Goal: Find specific page/section: Find specific page/section

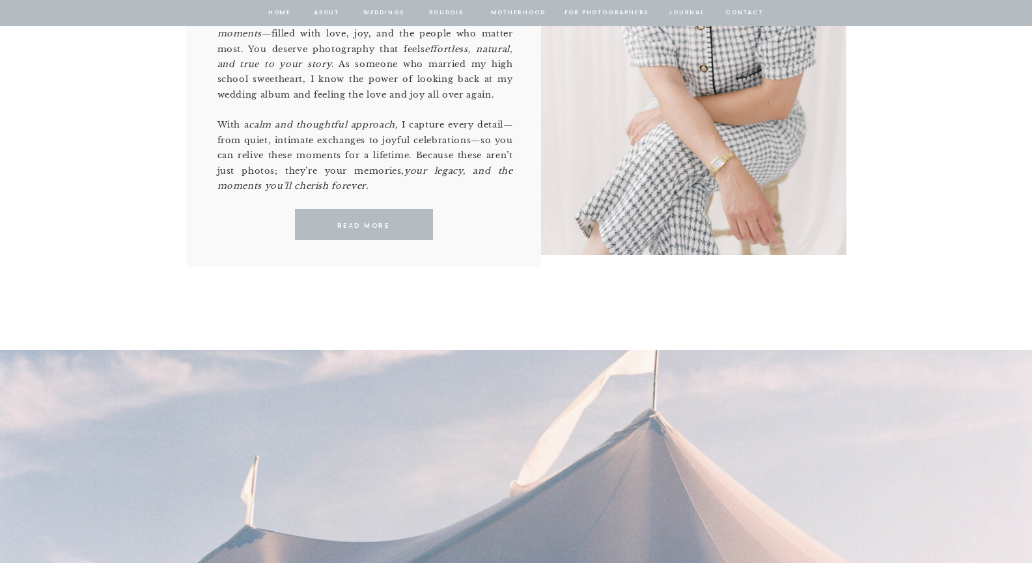
scroll to position [694, 0]
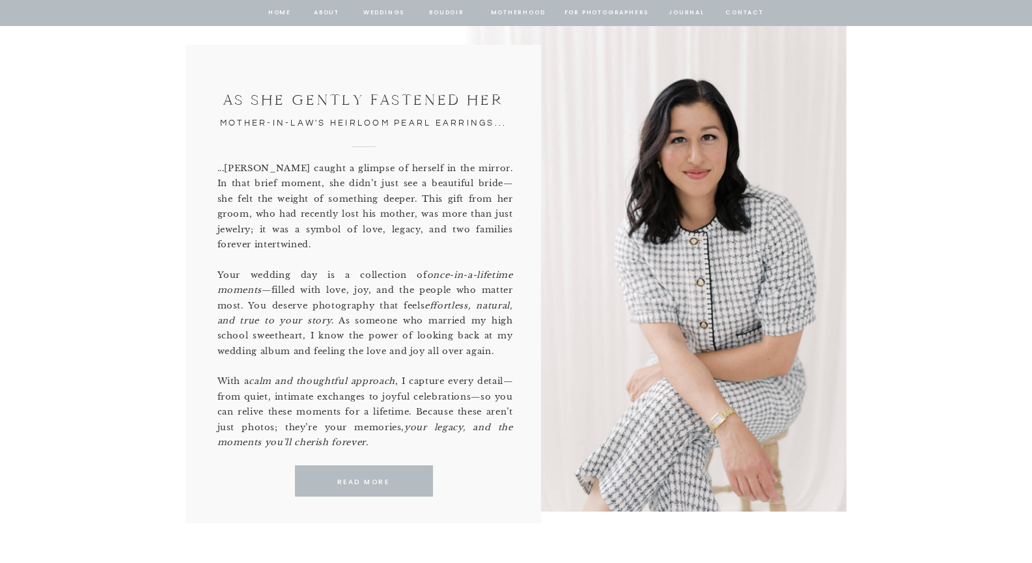
click at [320, 7] on nav "about" at bounding box center [326, 13] width 27 height 12
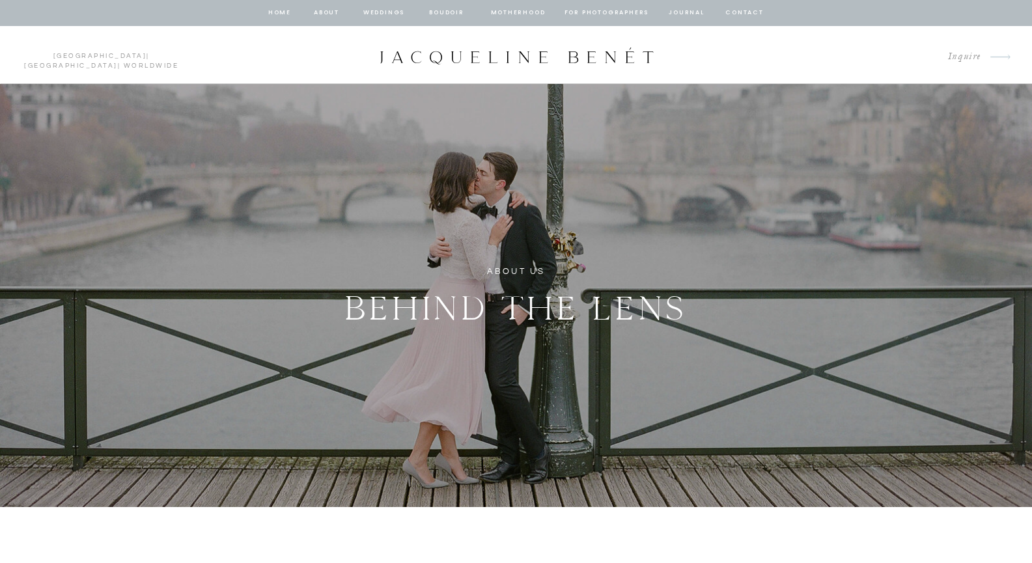
click at [382, 14] on nav "Weddings" at bounding box center [384, 13] width 44 height 12
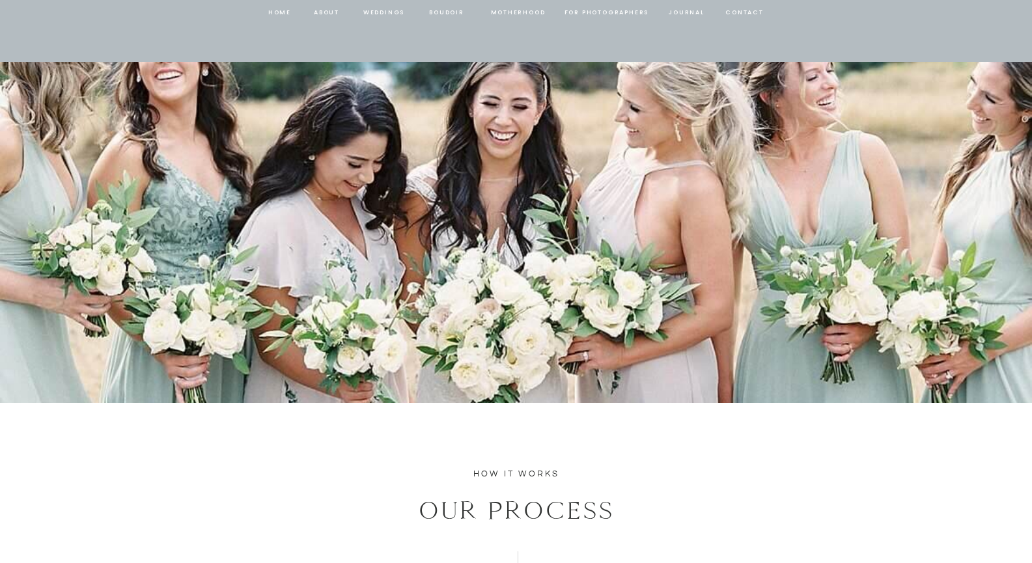
scroll to position [2145, 0]
click at [389, 13] on nav "Weddings" at bounding box center [384, 13] width 44 height 12
click at [391, 10] on nav "Weddings" at bounding box center [384, 13] width 44 height 12
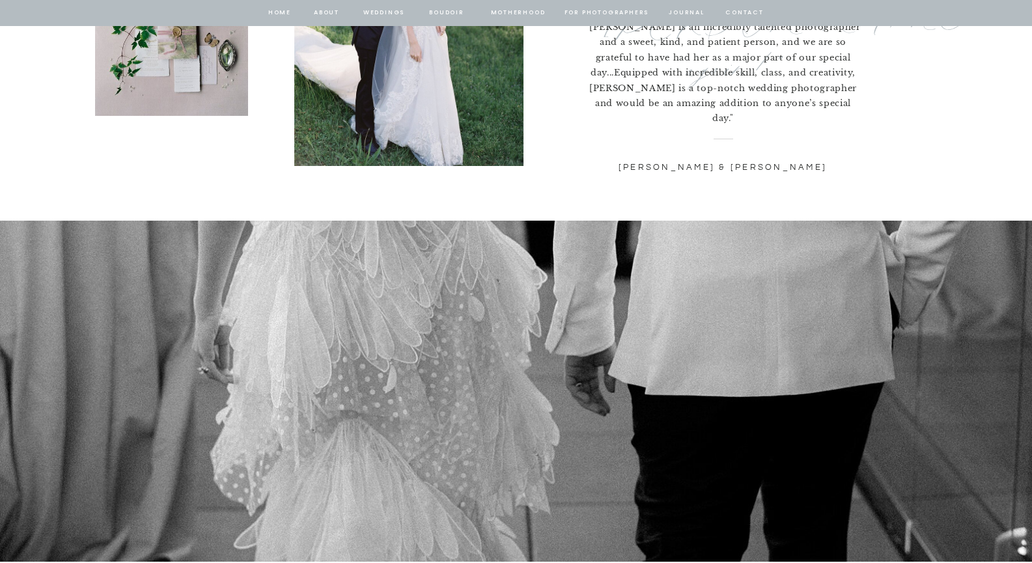
scroll to position [4497, 0]
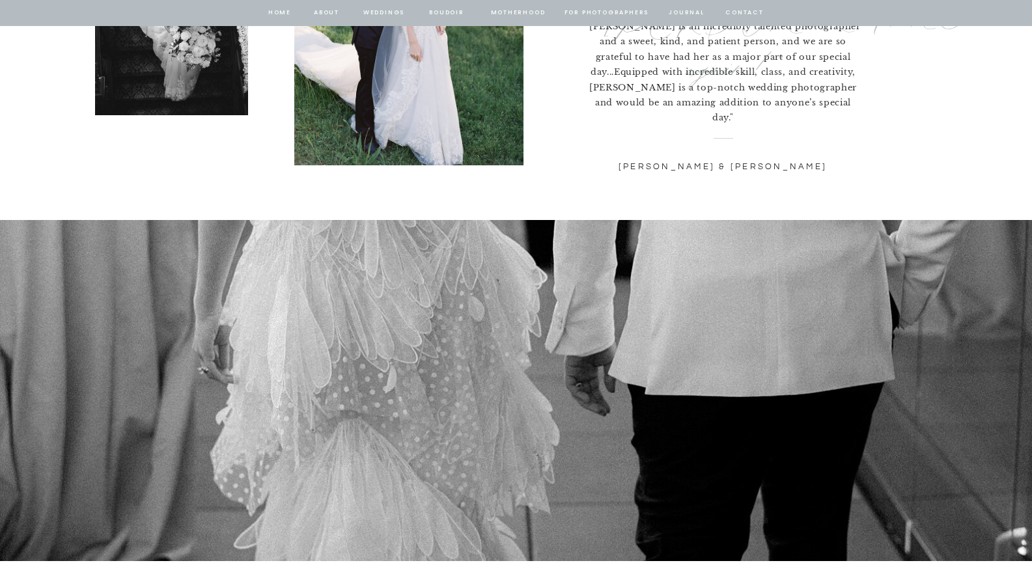
scroll to position [2145, 0]
